Goal: Navigation & Orientation: Find specific page/section

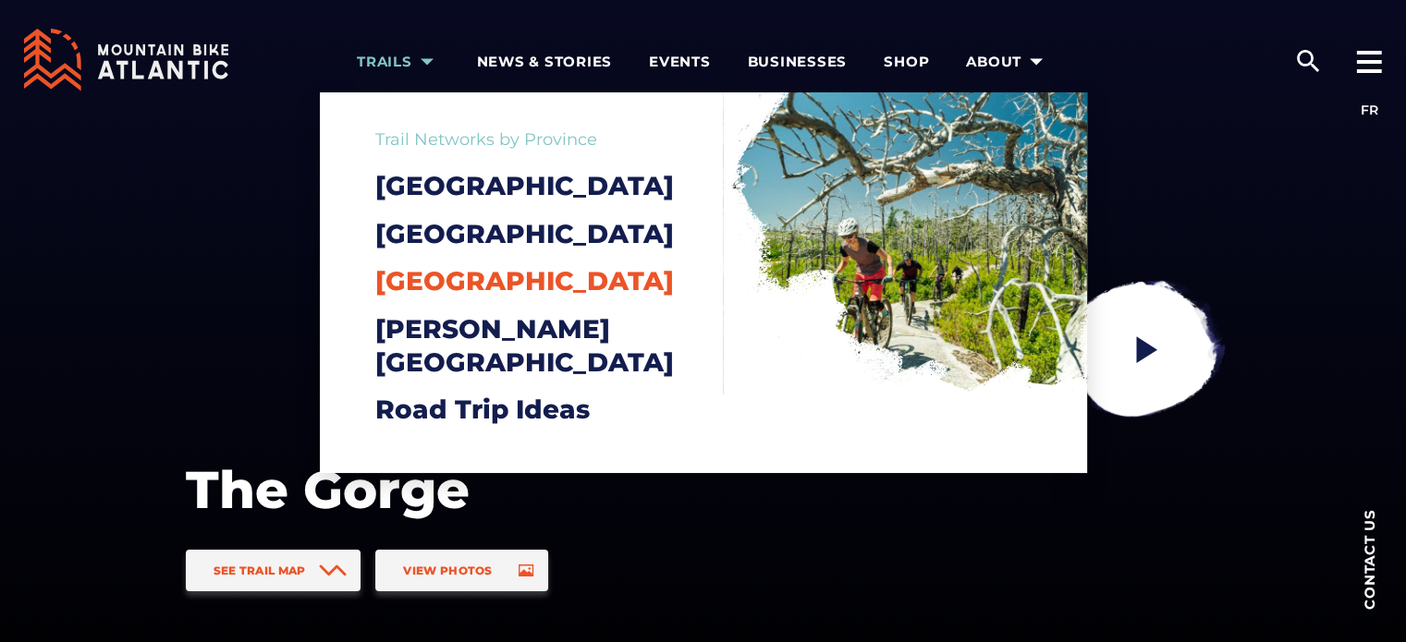
click at [479, 297] on span "[GEOGRAPHIC_DATA]" at bounding box center [524, 280] width 299 height 31
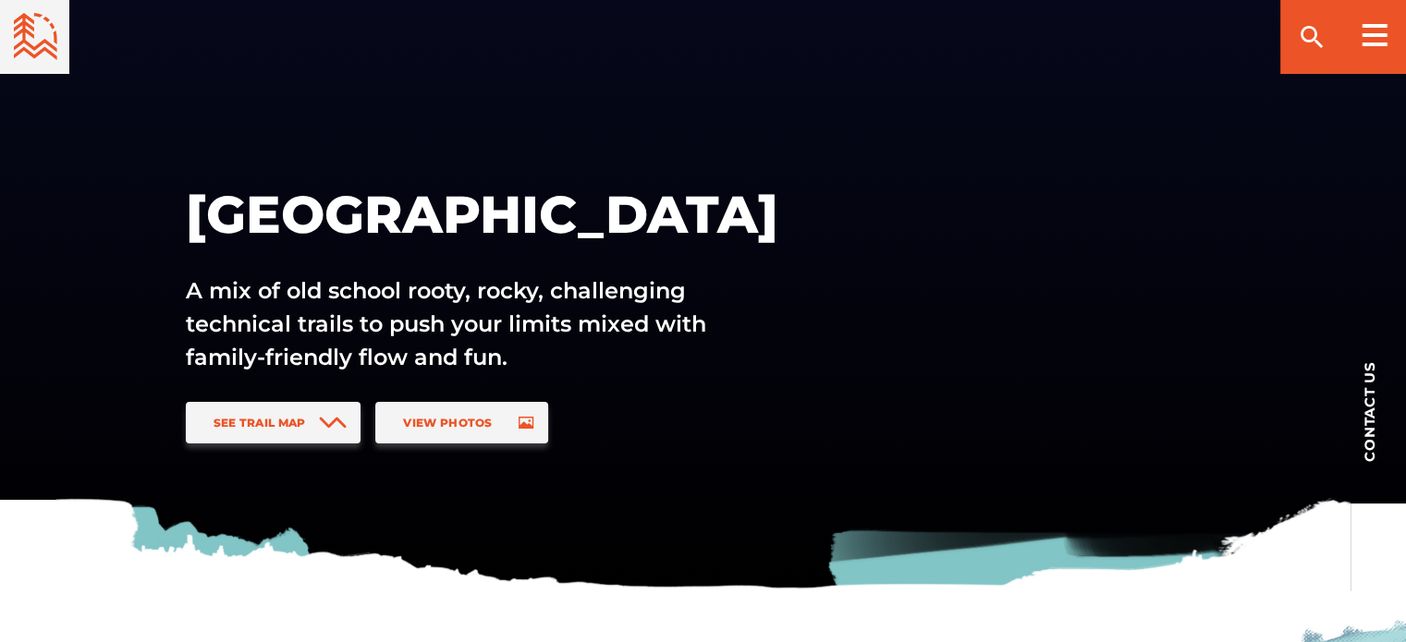
scroll to position [162, 0]
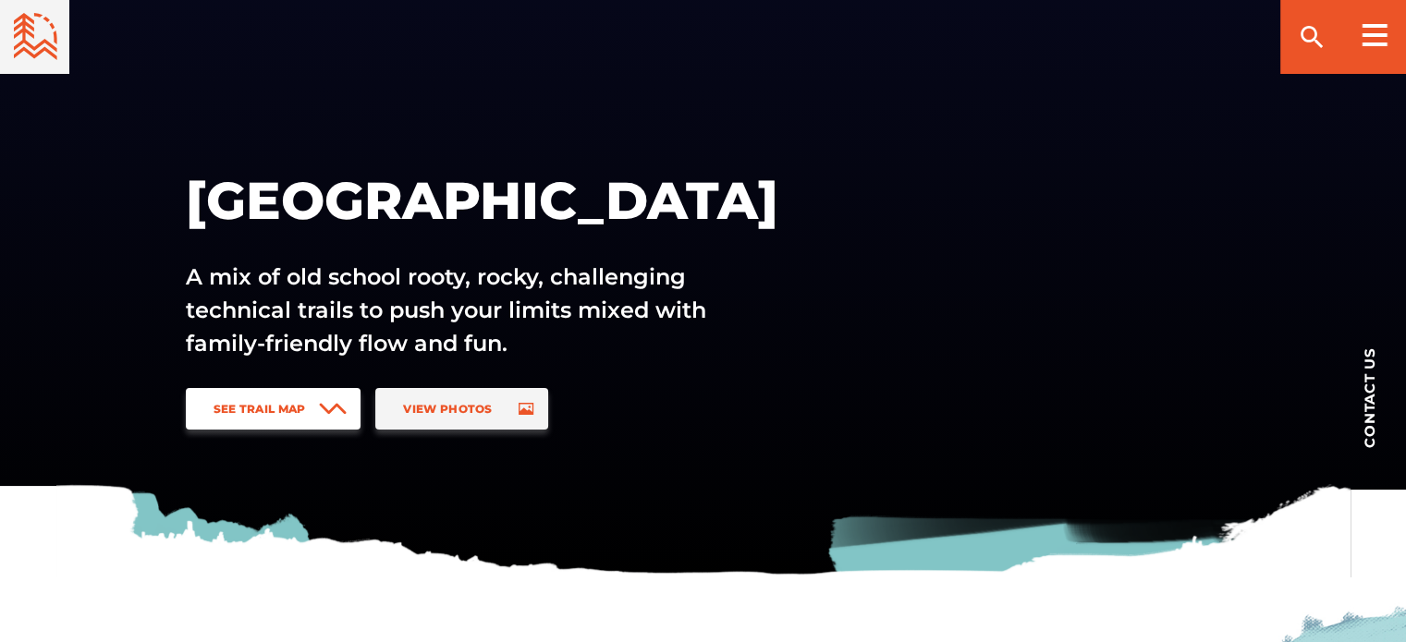
click at [255, 398] on link "See Trail Map" at bounding box center [274, 409] width 176 height 42
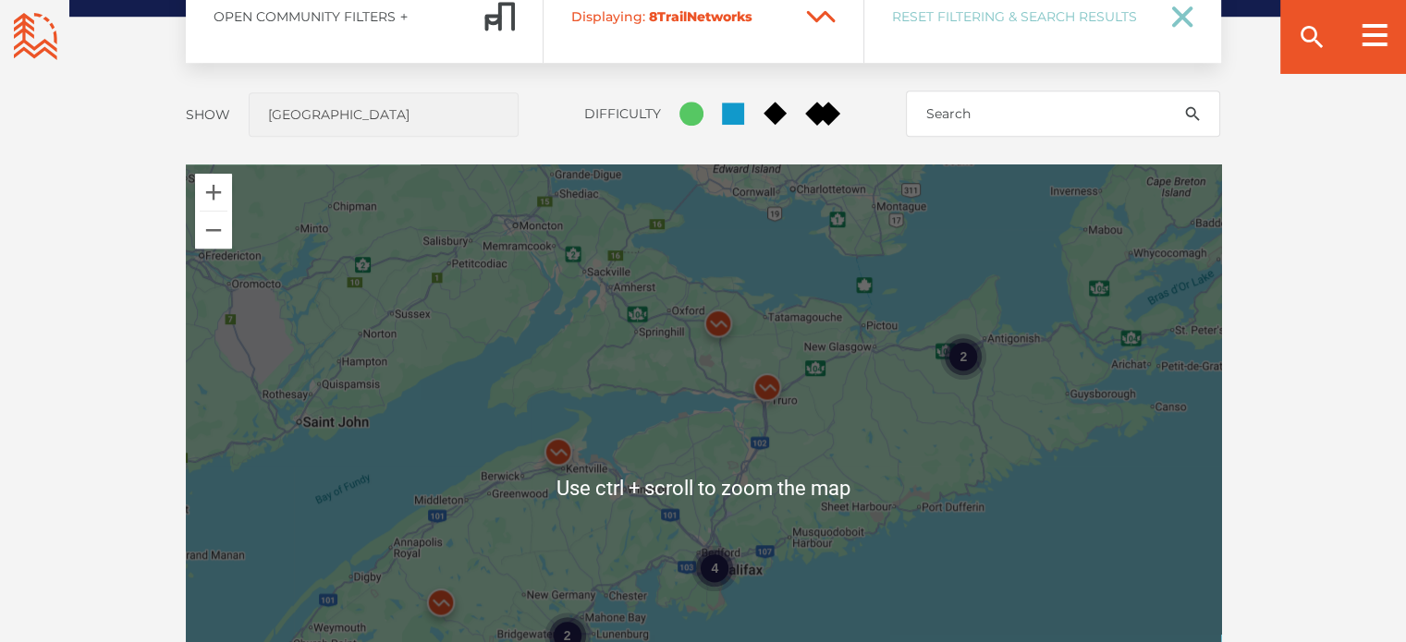
scroll to position [1553, 0]
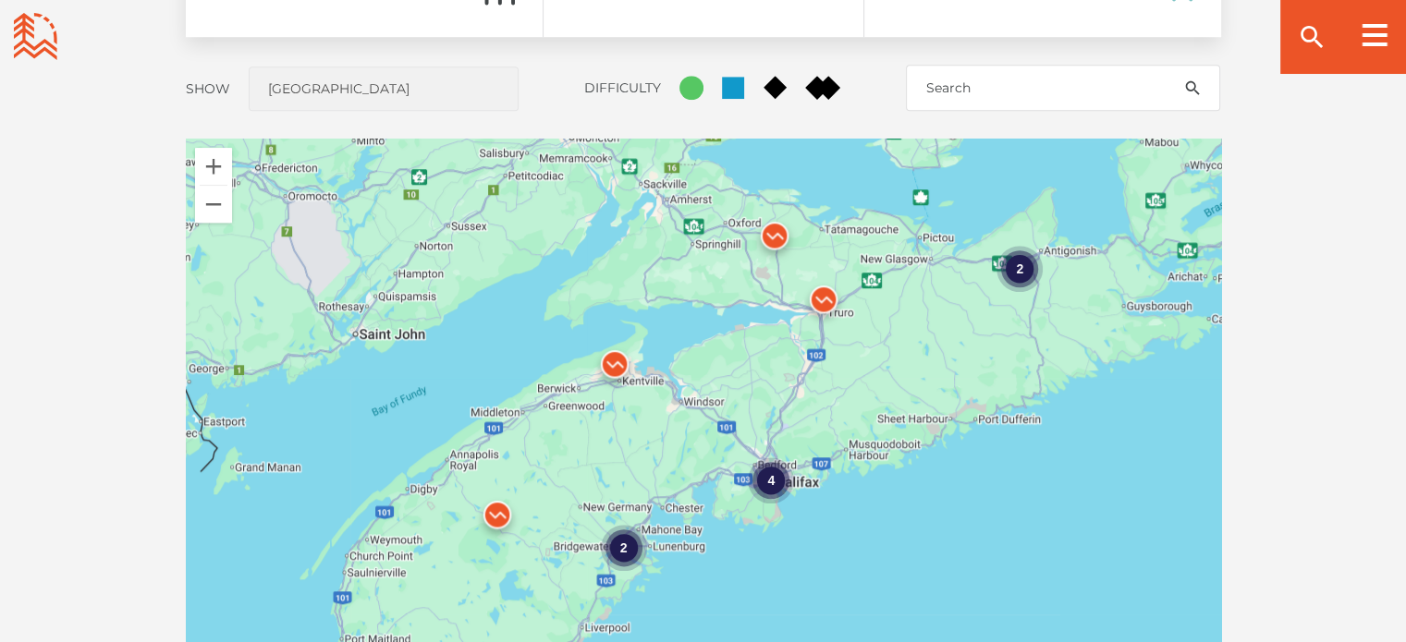
drag, startPoint x: 604, startPoint y: 455, endPoint x: 641, endPoint y: 399, distance: 66.7
click at [661, 392] on div "4 2 2" at bounding box center [703, 462] width 1035 height 647
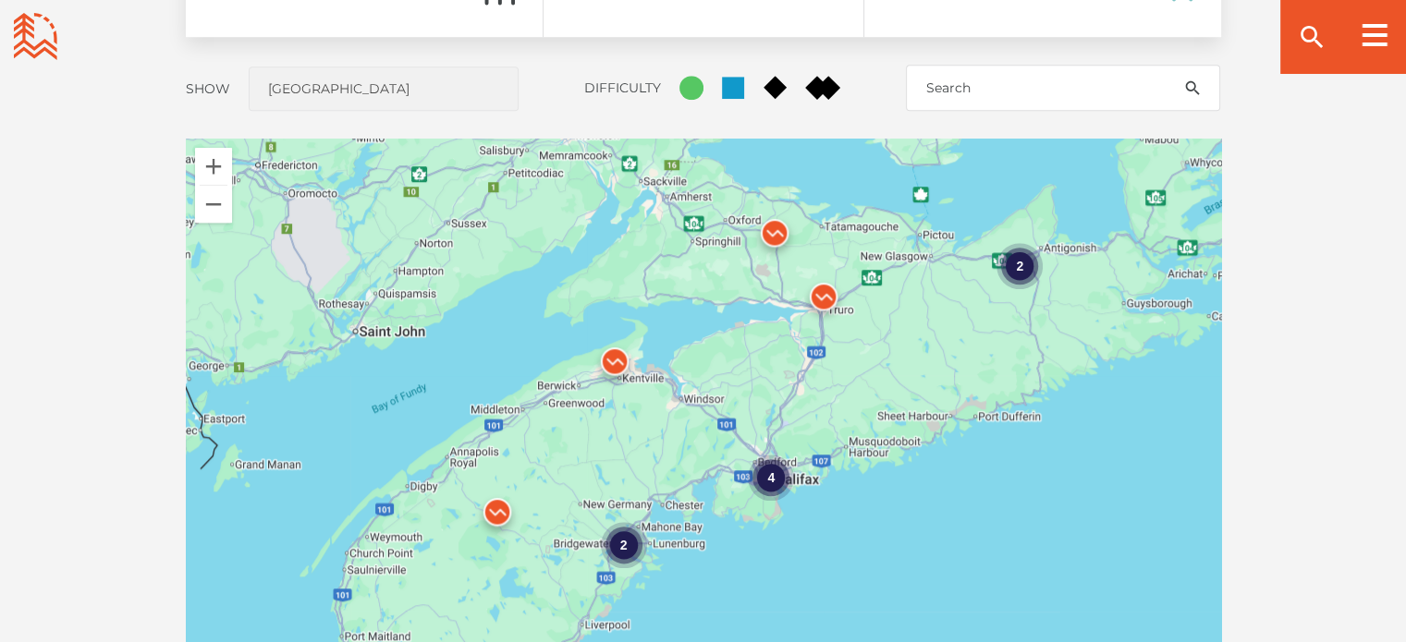
click at [495, 507] on img at bounding box center [497, 516] width 55 height 55
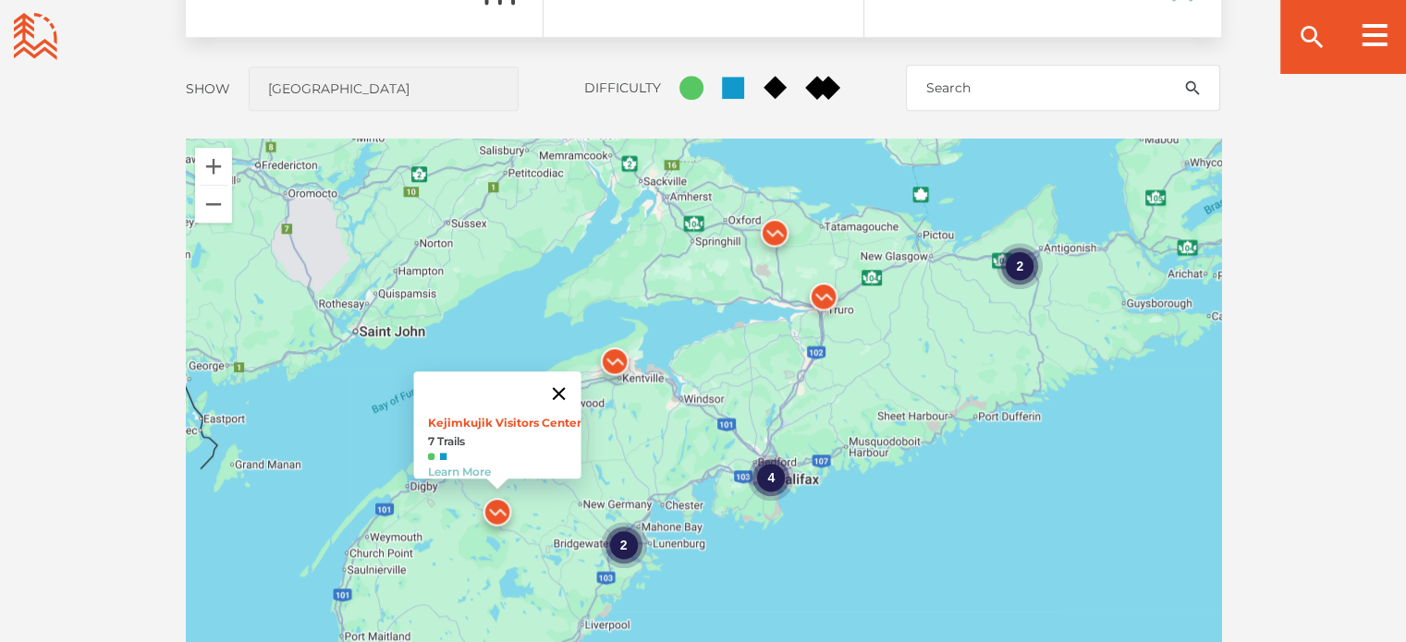
click at [565, 383] on button "Close" at bounding box center [558, 394] width 44 height 44
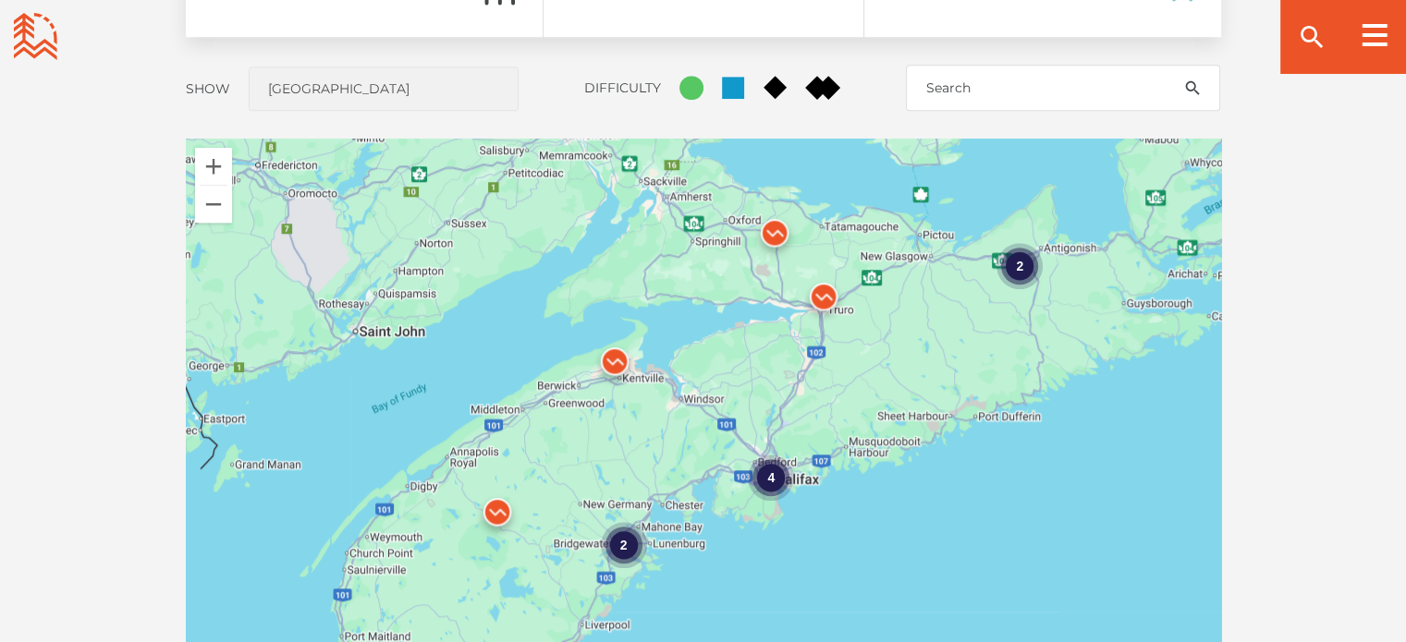
click at [608, 360] on img at bounding box center [614, 365] width 55 height 55
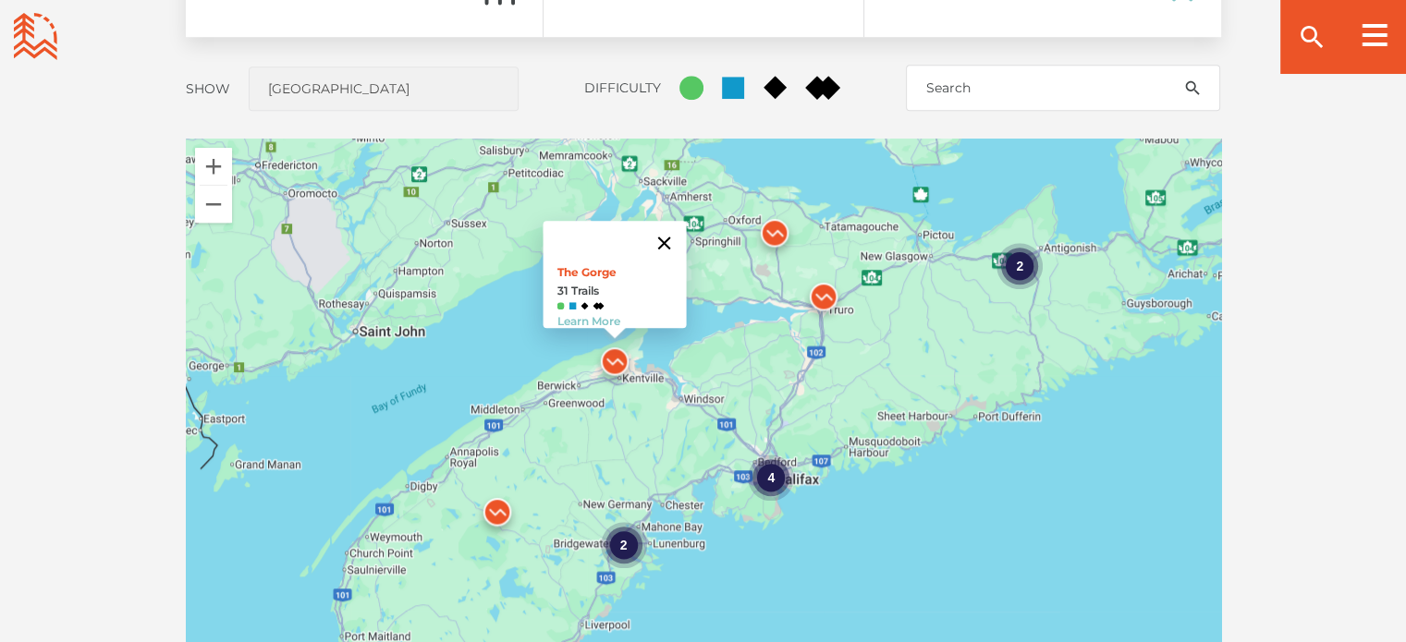
click at [675, 232] on button "Close" at bounding box center [663, 243] width 44 height 44
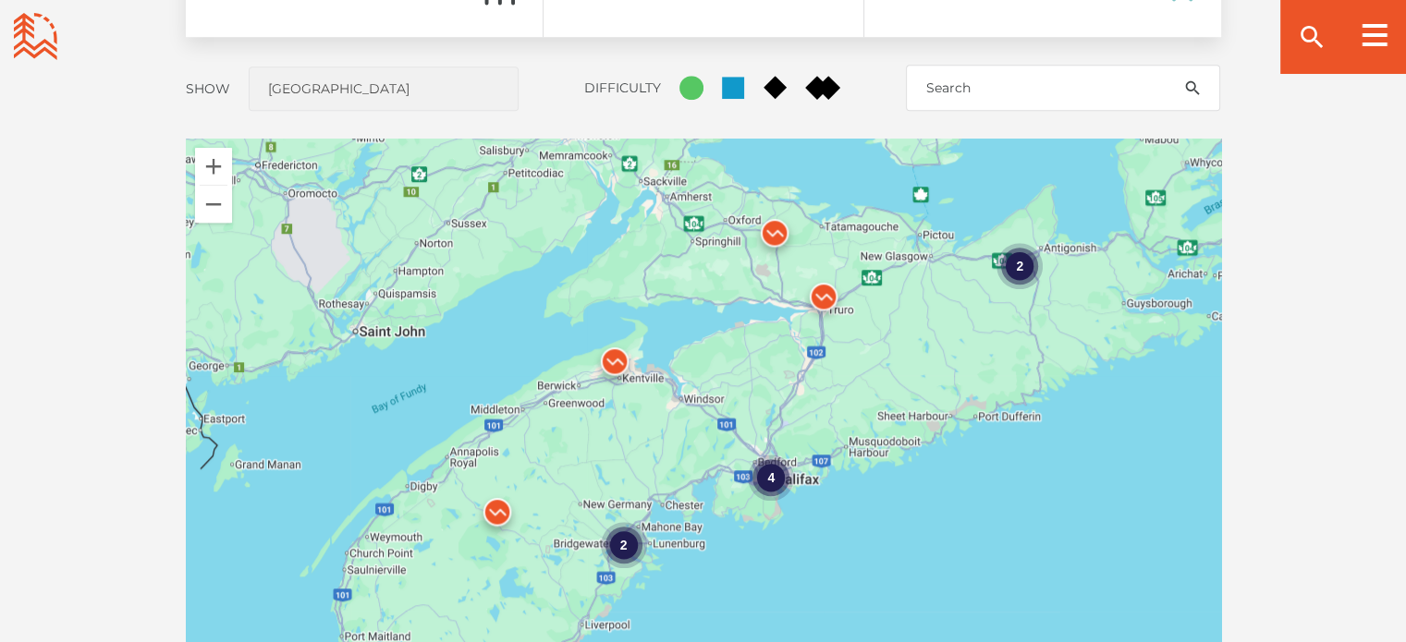
click at [773, 238] on img at bounding box center [774, 237] width 55 height 55
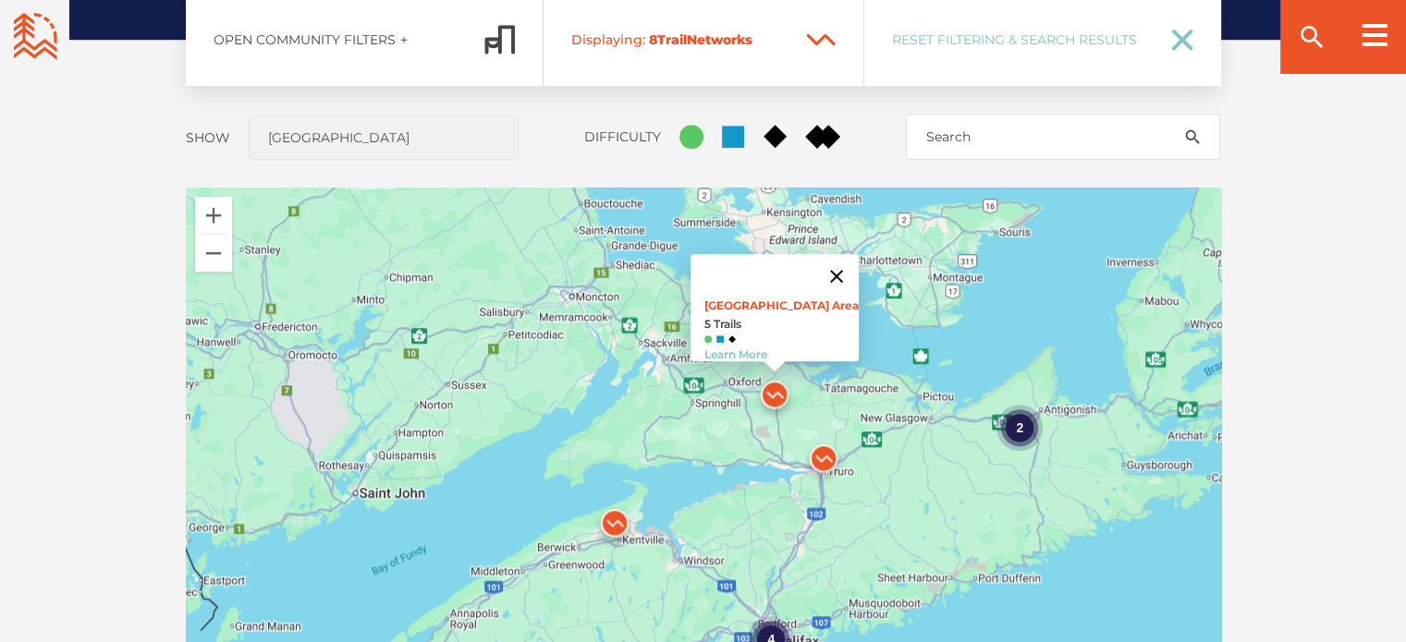
scroll to position [1483, 0]
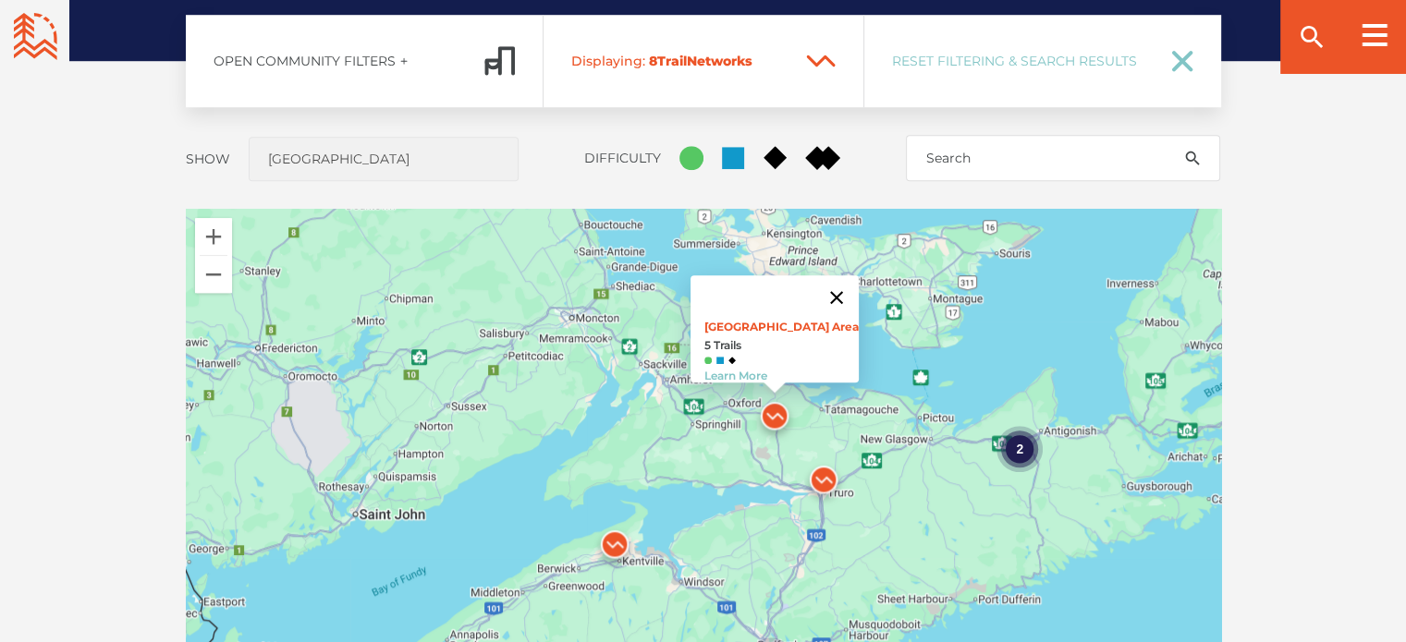
click at [838, 287] on button "Close" at bounding box center [836, 297] width 44 height 44
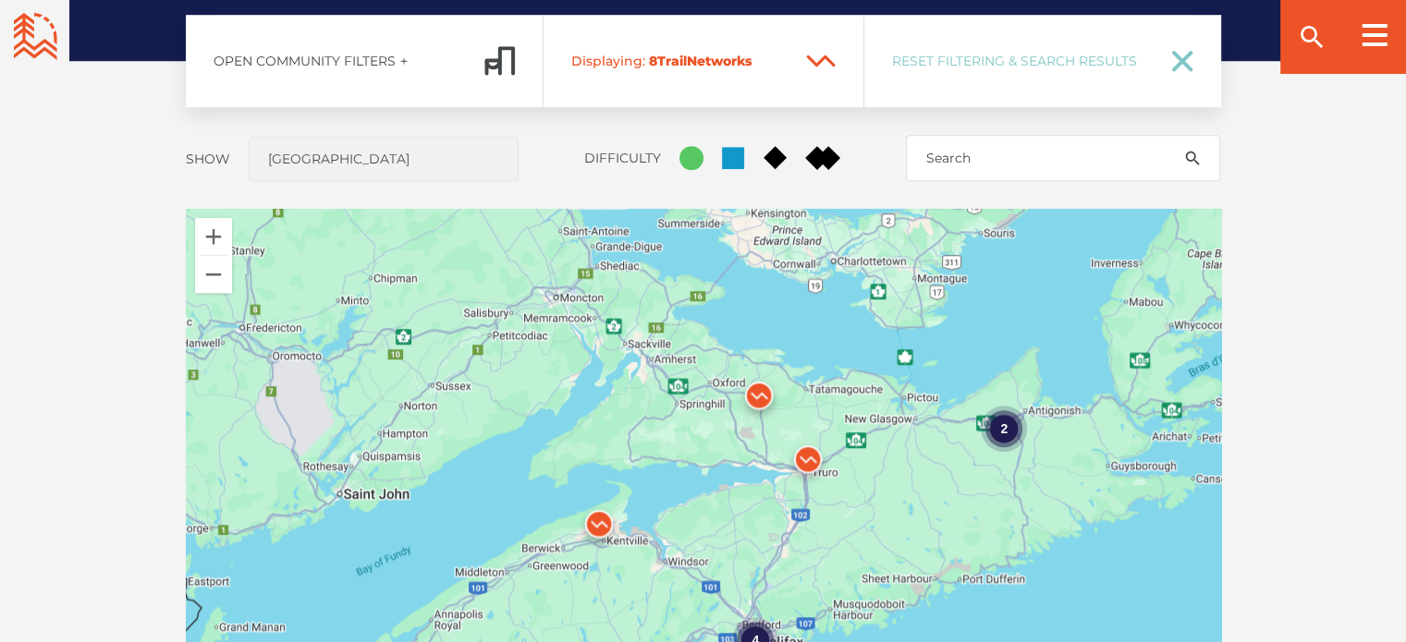
drag, startPoint x: 739, startPoint y: 406, endPoint x: 704, endPoint y: 354, distance: 62.6
click at [706, 355] on div "To navigate, press the arrow keys. 4 2 2" at bounding box center [703, 532] width 1035 height 647
